Goal: Information Seeking & Learning: Learn about a topic

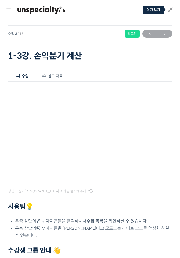
scroll to position [1, 0]
click at [166, 33] on span "→" at bounding box center [164, 33] width 15 height 7
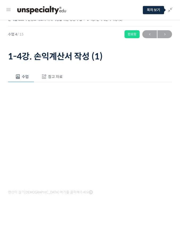
scroll to position [112, 0]
click at [150, 36] on span "←" at bounding box center [149, 34] width 15 height 7
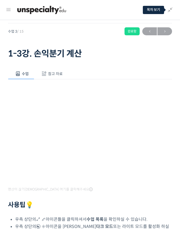
scroll to position [3, 0]
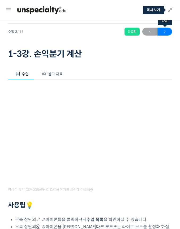
click at [167, 31] on span "→" at bounding box center [164, 31] width 15 height 7
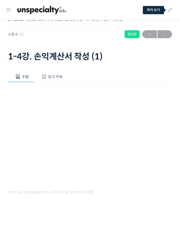
click at [50, 78] on span "참고 자료" at bounding box center [55, 76] width 15 height 5
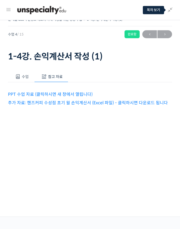
click at [47, 73] on button "참고 자료" at bounding box center [51, 76] width 34 height 11
click at [18, 73] on button "수업" at bounding box center [21, 76] width 26 height 11
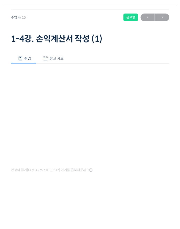
scroll to position [16, 0]
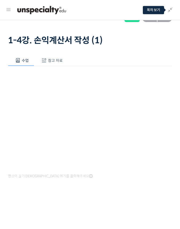
click at [152, 55] on div "수업 참고 자료" at bounding box center [90, 60] width 164 height 11
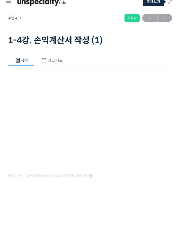
click at [154, 172] on div "영상이 끊기신다면 여기를 클릭해주세요" at bounding box center [90, 131] width 164 height 114
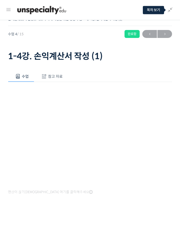
scroll to position [1, 0]
click at [163, 33] on span "→" at bounding box center [164, 33] width 15 height 7
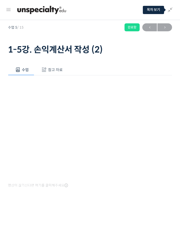
scroll to position [8, 0]
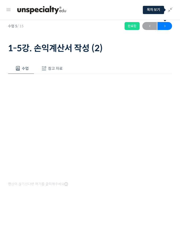
click at [164, 26] on span "→" at bounding box center [164, 26] width 15 height 7
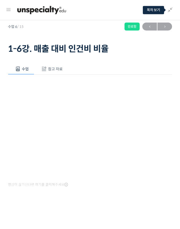
scroll to position [5, 0]
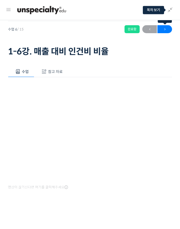
click at [163, 31] on span "→" at bounding box center [164, 29] width 15 height 7
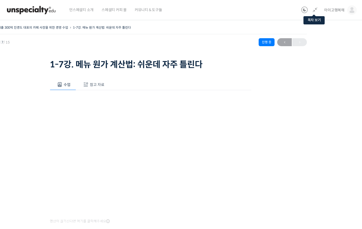
click at [179, 33] on div "연 매출 300억 진경도 대표의 카페 사장을 위한 경영 수업 1-7강. 메뉴 원가 계산법: 쉬운데 자주 틀…" at bounding box center [150, 29] width 313 height 10
click at [22, 24] on div "연 매출 300억 진경도 대표의 카페 사장을 위한 경영 수업 1-7강. 메뉴 원가 계산법: 쉬운데 자주 틀…" at bounding box center [64, 27] width 140 height 7
click at [179, 8] on span "아이고행복해" at bounding box center [334, 10] width 20 height 5
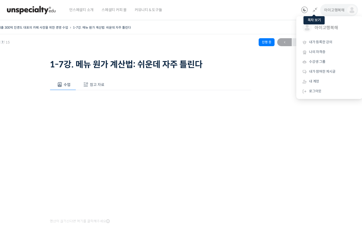
click at [179, 28] on span "아이고행복해" at bounding box center [334, 28] width 39 height 10
click at [179, 41] on span "내가 등록한 강의" at bounding box center [320, 42] width 23 height 5
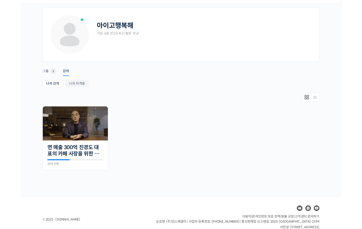
scroll to position [60, 0]
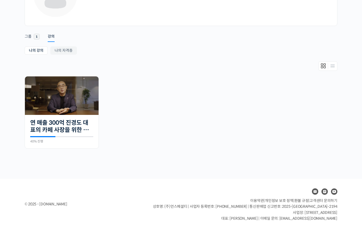
click at [66, 122] on link "연 매출 300억 진경도 대표의 카페 사장을 위한 경영 수업" at bounding box center [61, 126] width 63 height 15
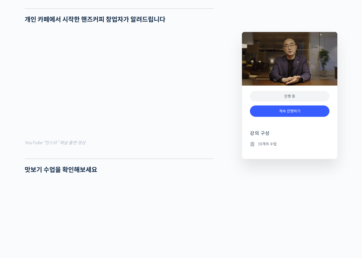
scroll to position [412, 0]
click at [267, 106] on link "계속 진행하기" at bounding box center [290, 111] width 80 height 11
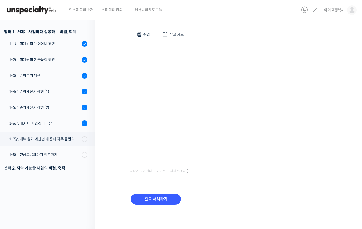
scroll to position [50, 0]
click at [56, 150] on link "1-8강. 현금흐름표까지 정복하기" at bounding box center [46, 155] width 98 height 14
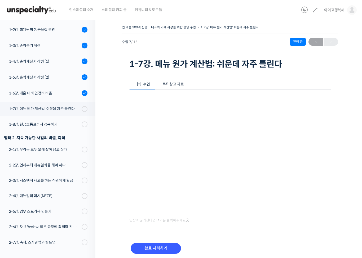
scroll to position [74, 0]
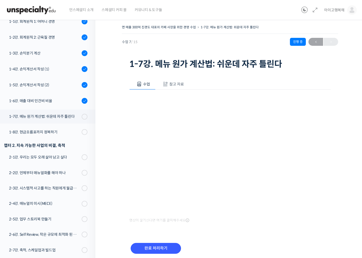
click at [148, 229] on input "완료 처리하기" at bounding box center [156, 248] width 50 height 11
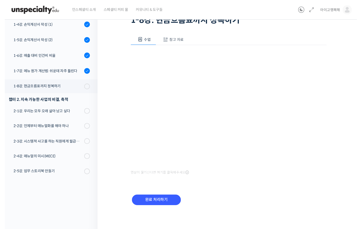
scroll to position [50, 0]
